Goal: Transaction & Acquisition: Book appointment/travel/reservation

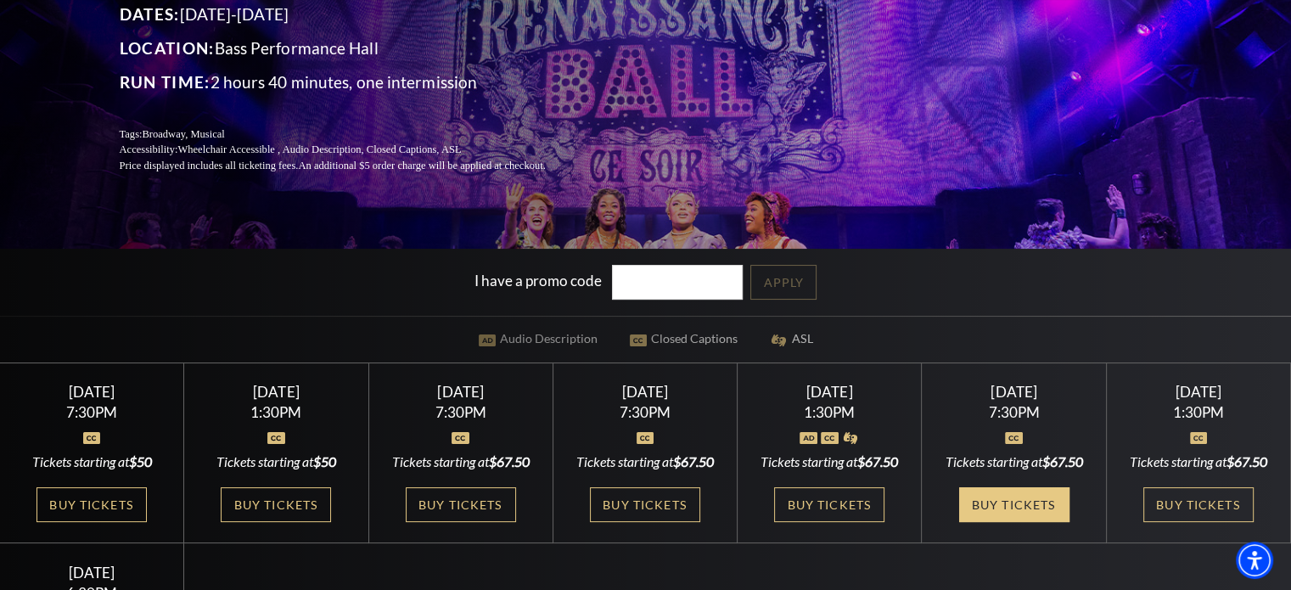
scroll to position [255, 0]
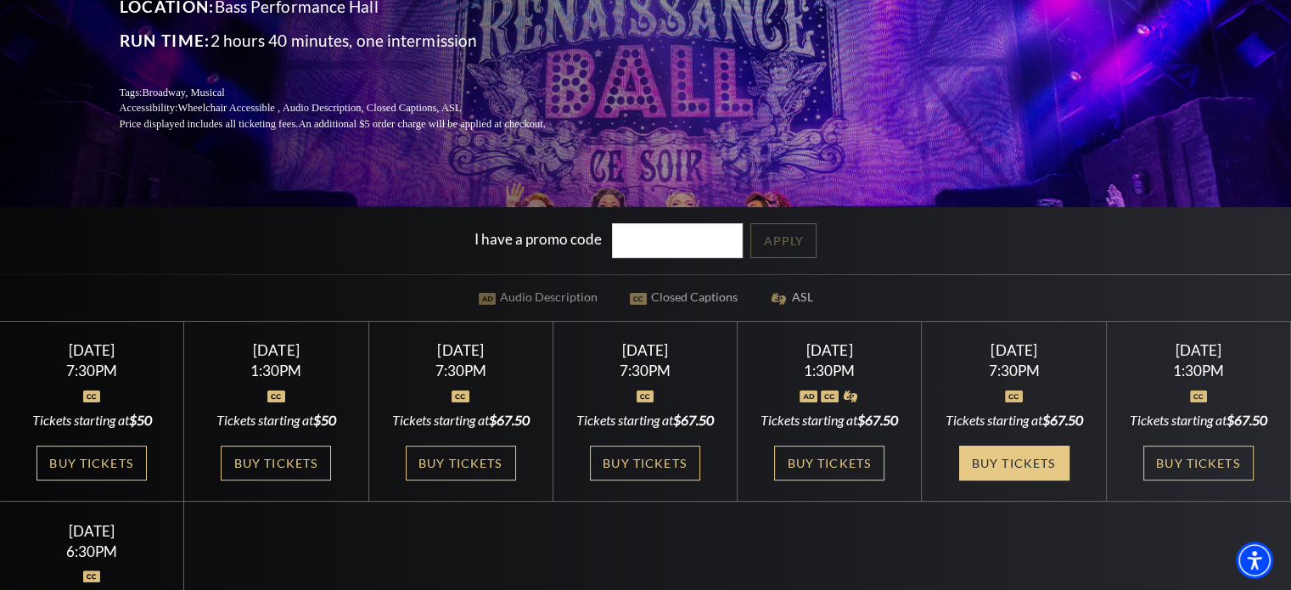
click at [1009, 481] on link "Buy Tickets" at bounding box center [1014, 463] width 110 height 35
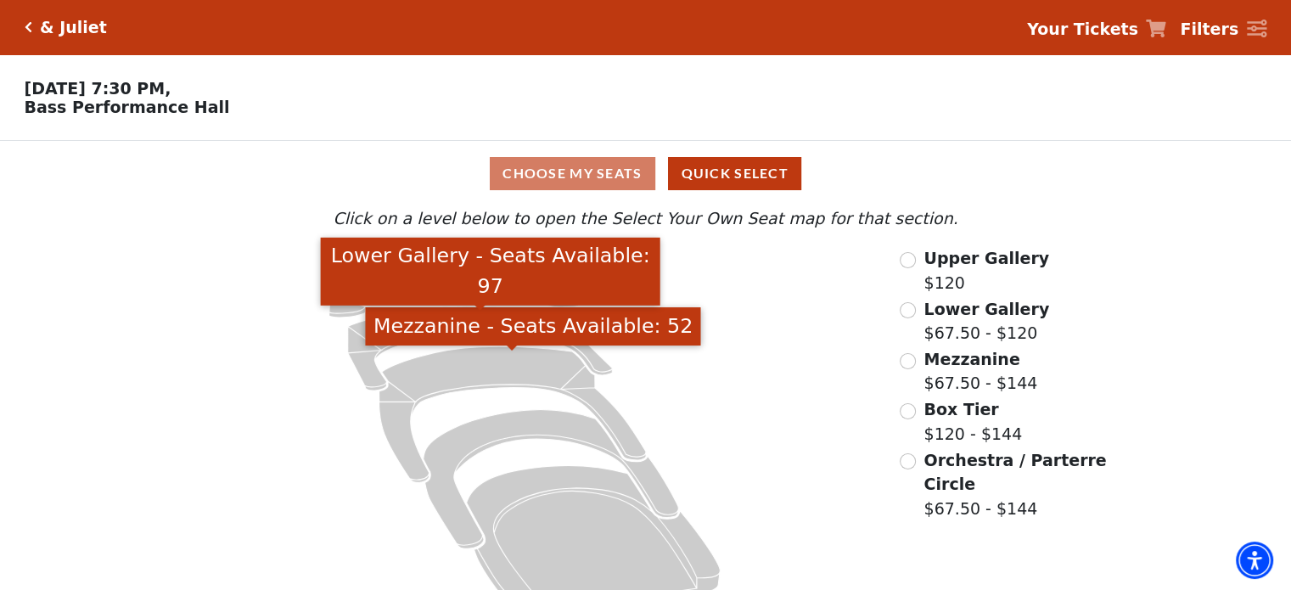
scroll to position [45, 0]
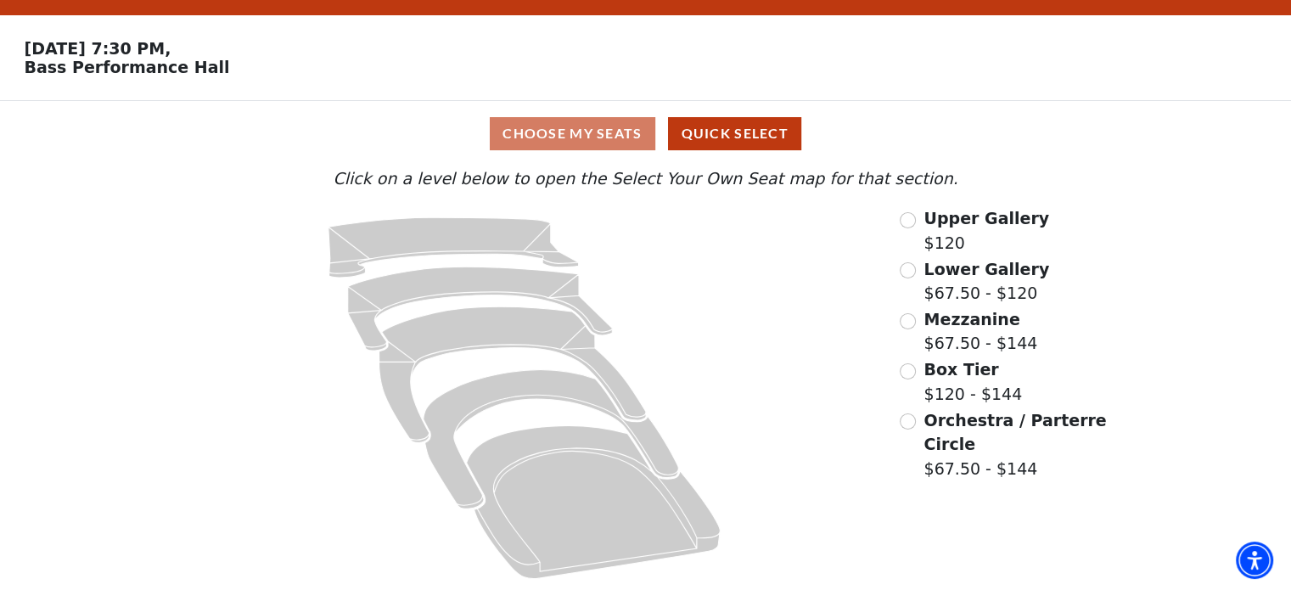
click at [624, 143] on div "Choose My Seats Quick Select" at bounding box center [645, 133] width 969 height 33
click at [910, 319] on input "Mezzanine$67.50 - $144\a" at bounding box center [908, 321] width 16 height 16
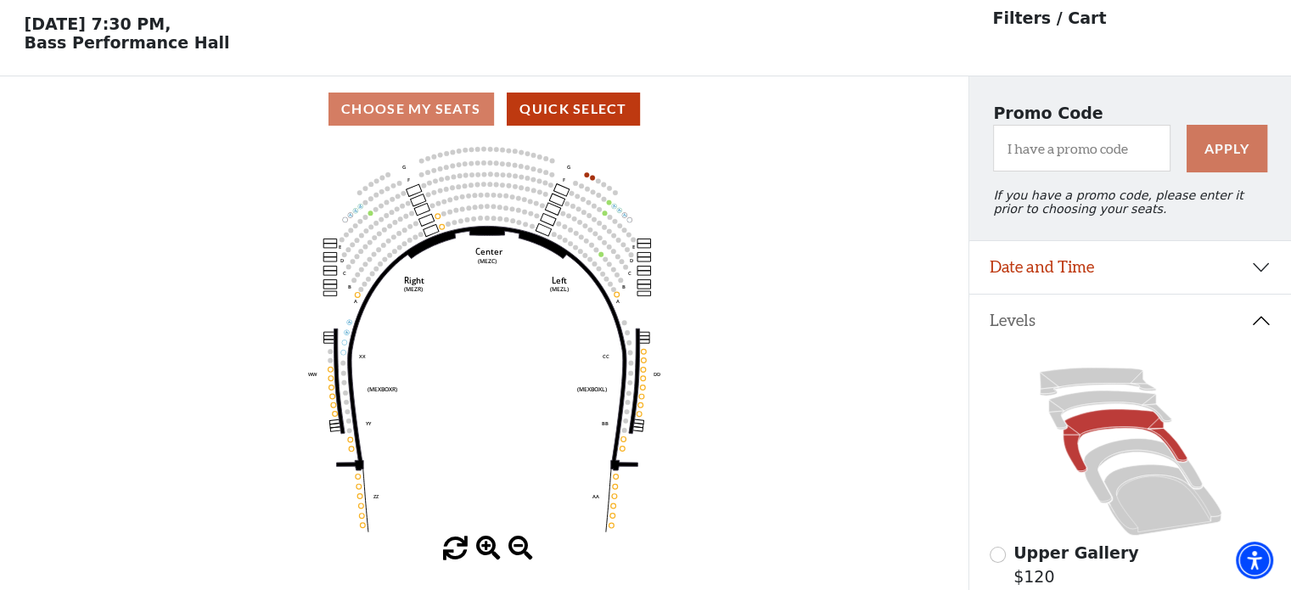
scroll to position [78, 0]
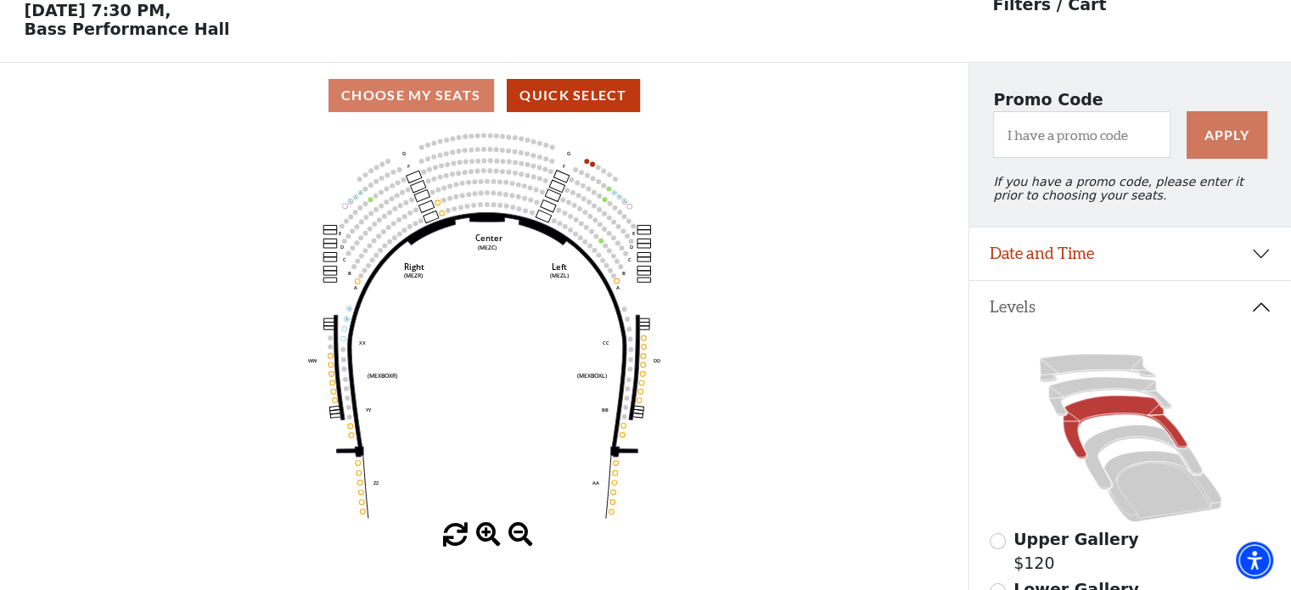
click at [584, 166] on icon "Center (MEZC) Right (MEZR) Left (MEZL) (MEXBOXR) (MEXBOXL) XX WW CC DD YY BB ZZ…" at bounding box center [484, 325] width 872 height 395
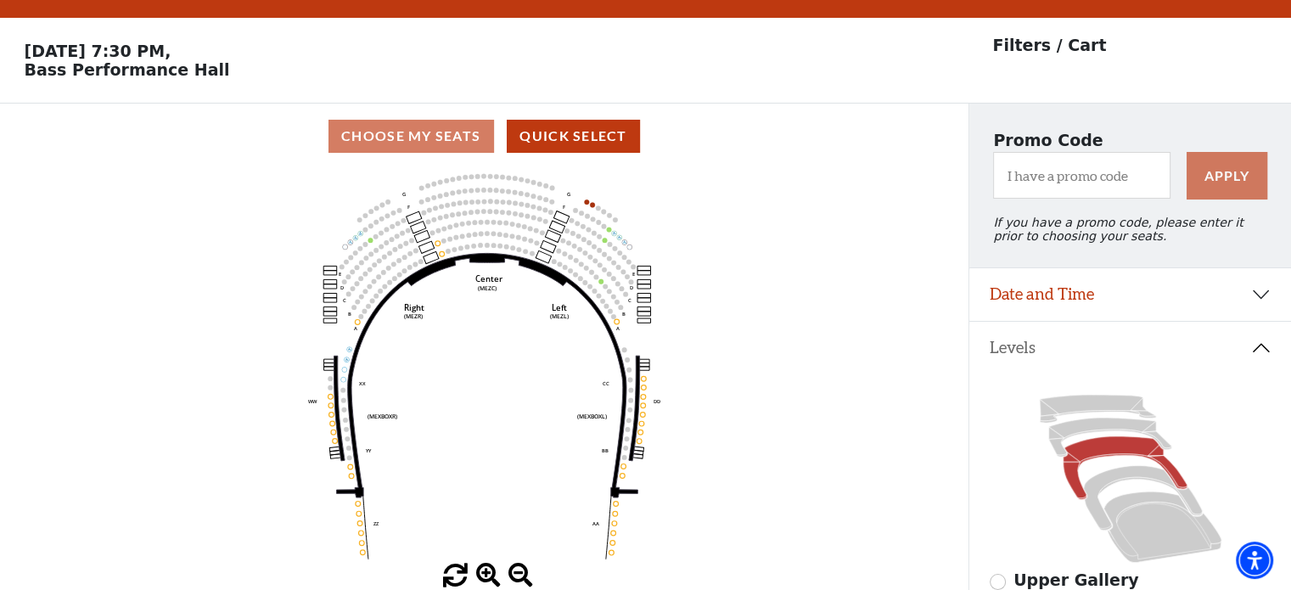
scroll to position [0, 0]
